Goal: Information Seeking & Learning: Learn about a topic

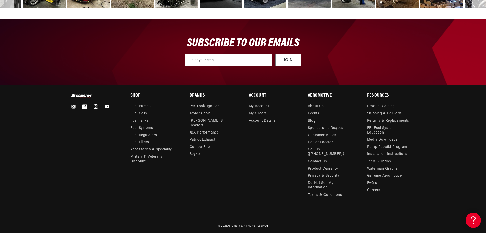
scroll to position [0, 647]
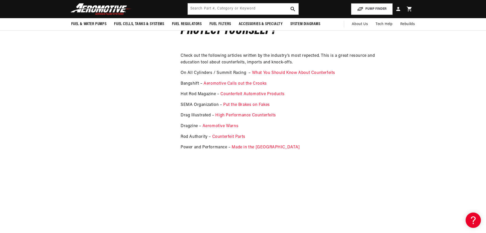
scroll to position [0, 843]
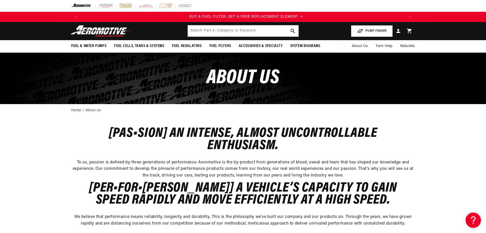
scroll to position [0, 324]
click at [134, 136] on h2 "[Pas•sion] An intense, almost uncontrollable enthusiasm." at bounding box center [243, 139] width 344 height 24
